Goal: Information Seeking & Learning: Understand process/instructions

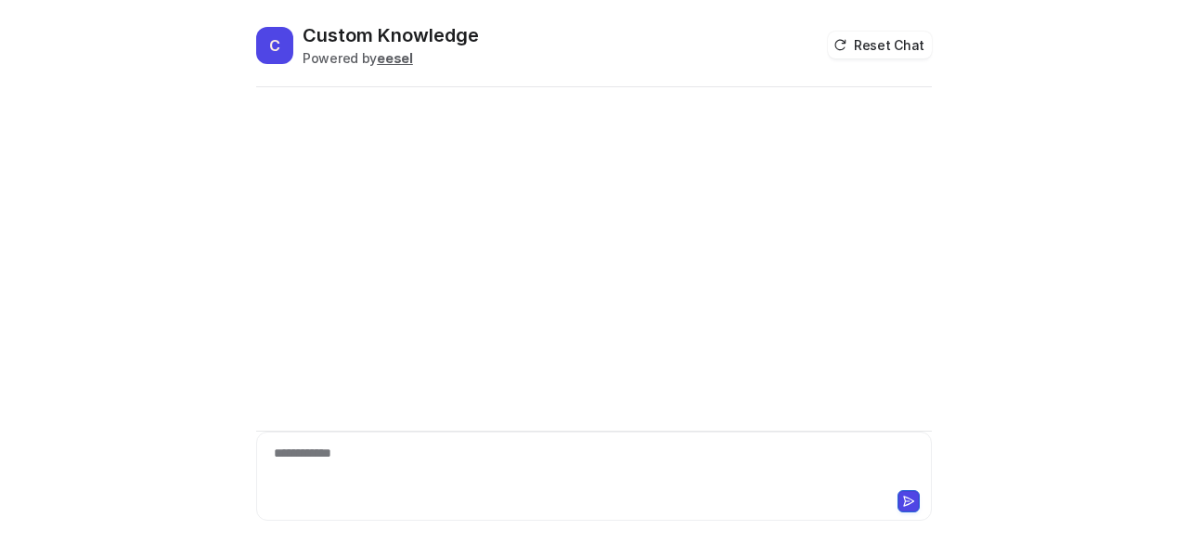
click at [458, 460] on div "**********" at bounding box center [595, 465] width 668 height 43
paste div
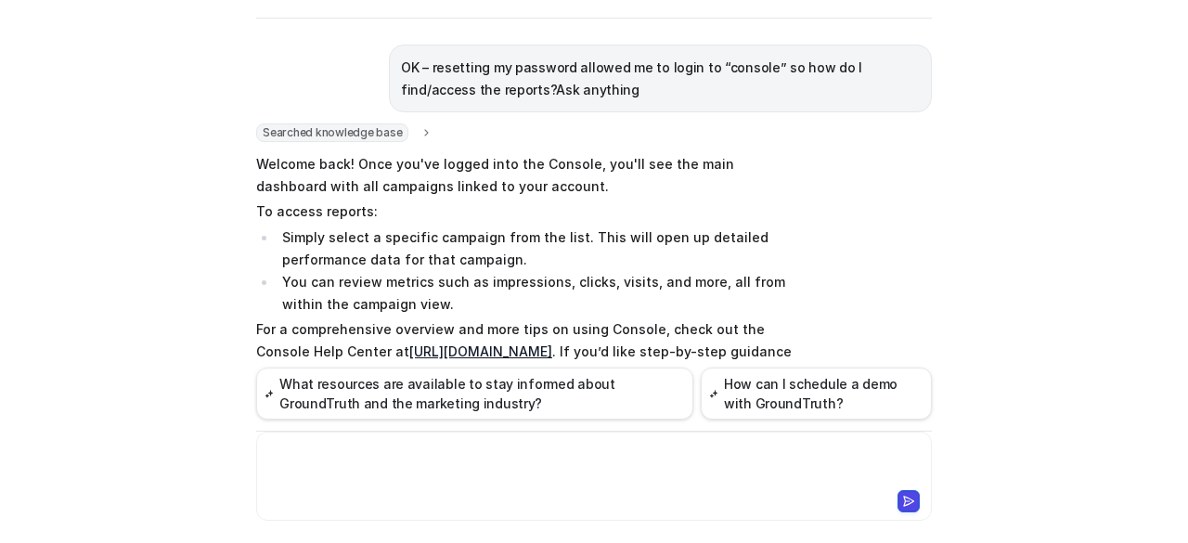
scroll to position [93, 0]
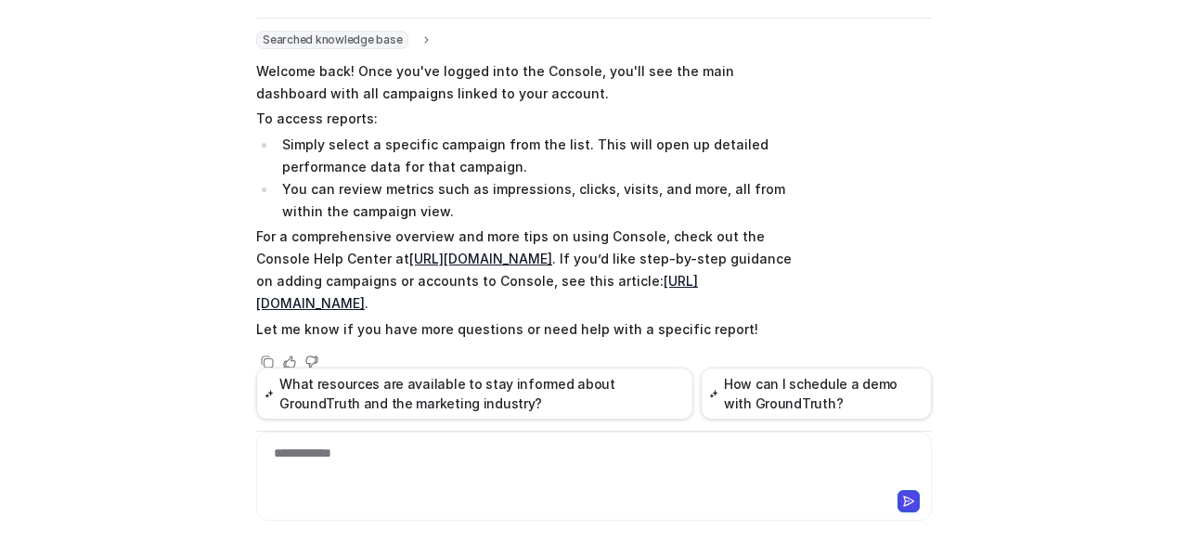
click at [502, 251] on link "[URL][DOMAIN_NAME]" at bounding box center [480, 259] width 143 height 16
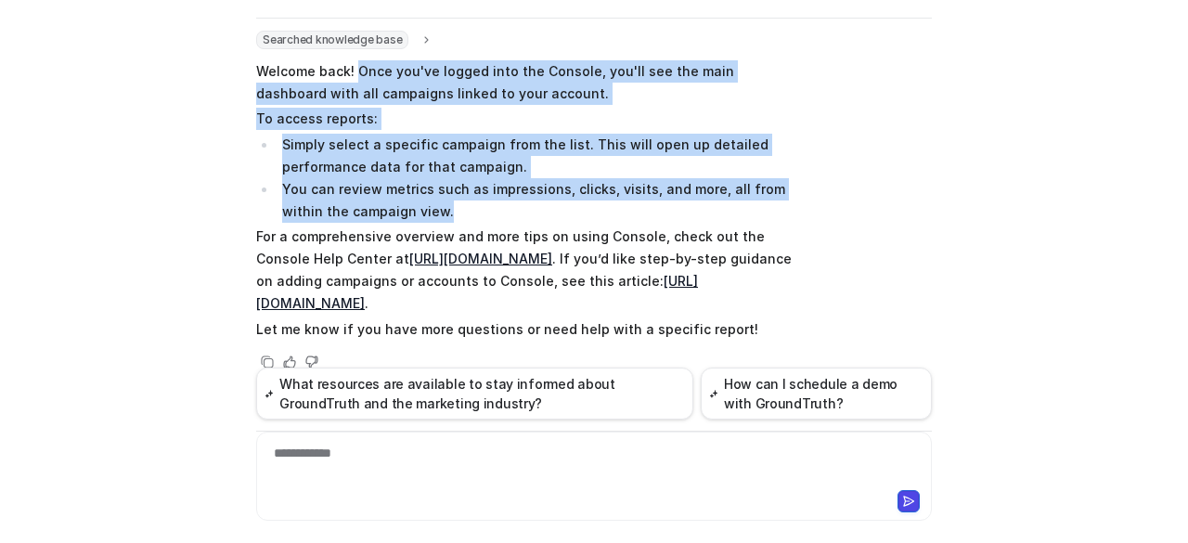
drag, startPoint x: 425, startPoint y: 220, endPoint x: 351, endPoint y: 71, distance: 166.1
click at [351, 71] on span "Welcome back! Once you've logged into the Console, you'll see the main dashboar…" at bounding box center [527, 200] width 543 height 287
copy span "Once you've logged into the Console, you'll see the main dashboard with all cam…"
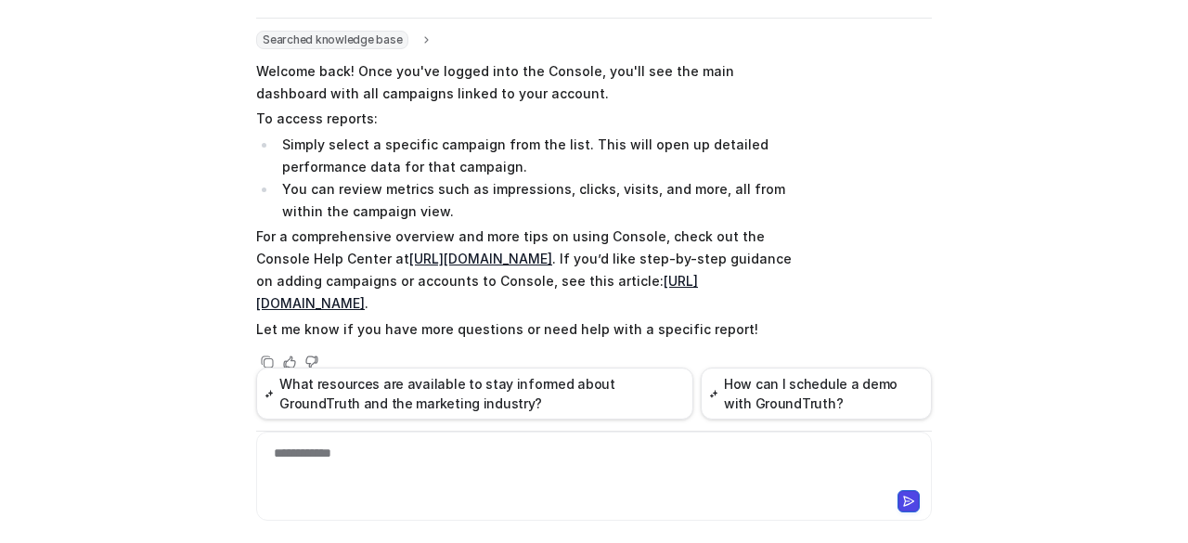
click at [383, 465] on div "**********" at bounding box center [595, 465] width 668 height 43
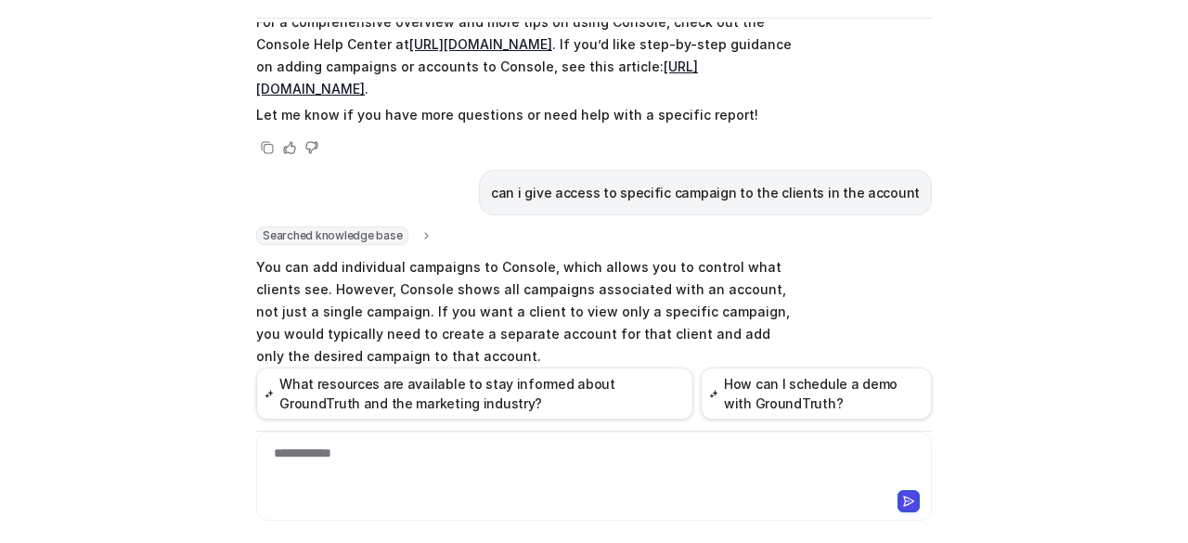
scroll to position [221, 0]
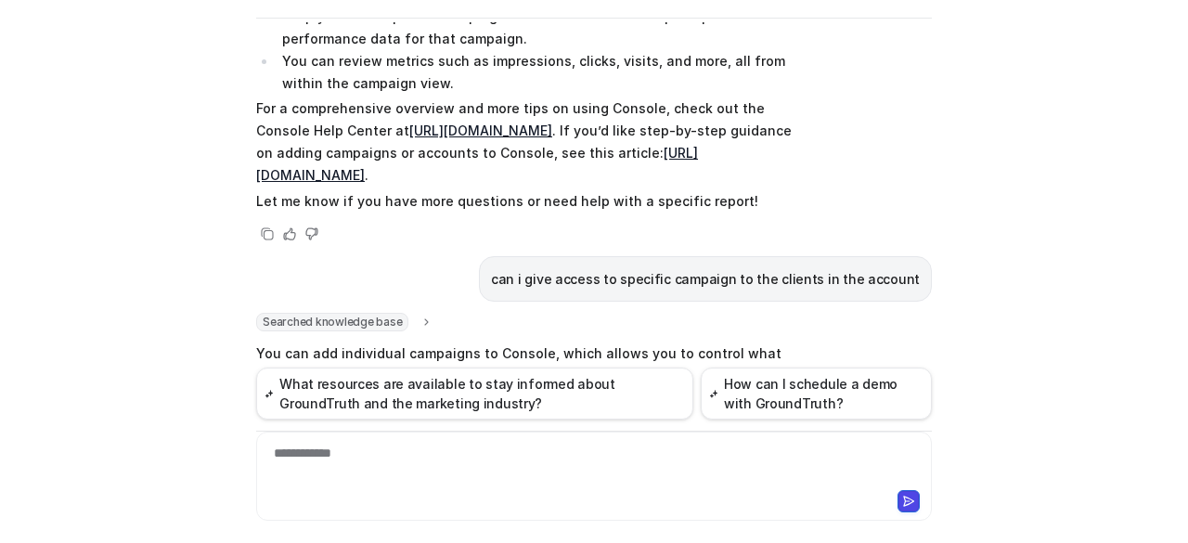
click at [523, 183] on link "[URL][DOMAIN_NAME]" at bounding box center [477, 164] width 442 height 38
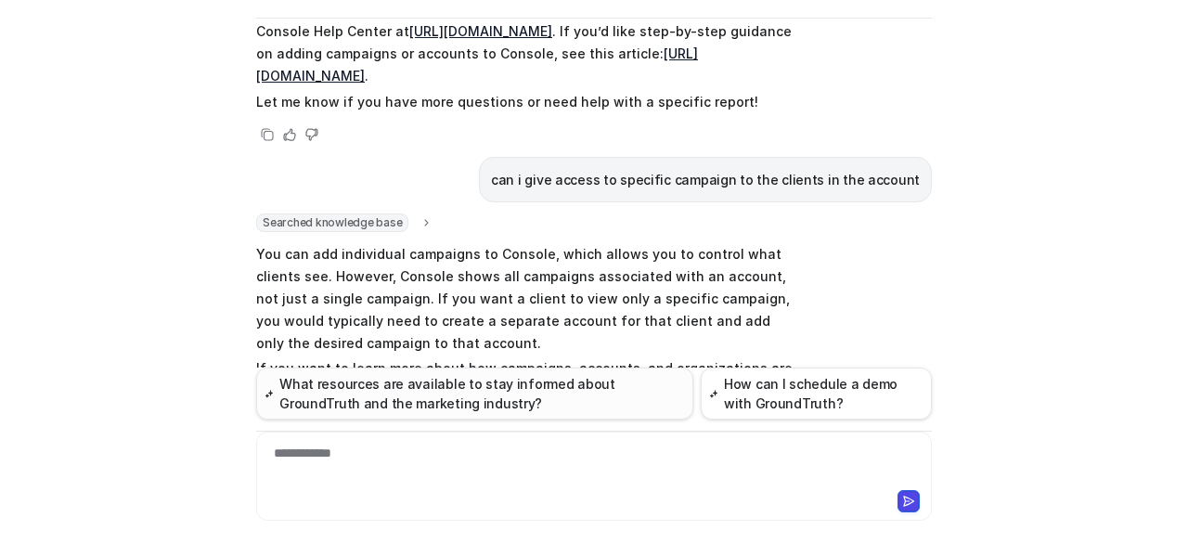
scroll to position [500, 0]
